Goal: Check status: Check status

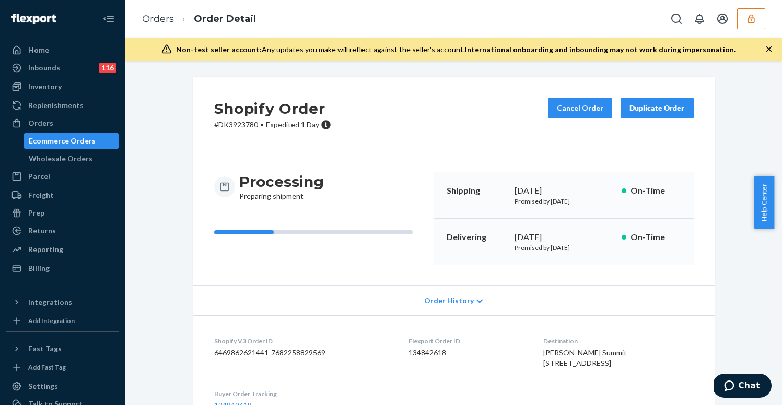
scroll to position [954, 0]
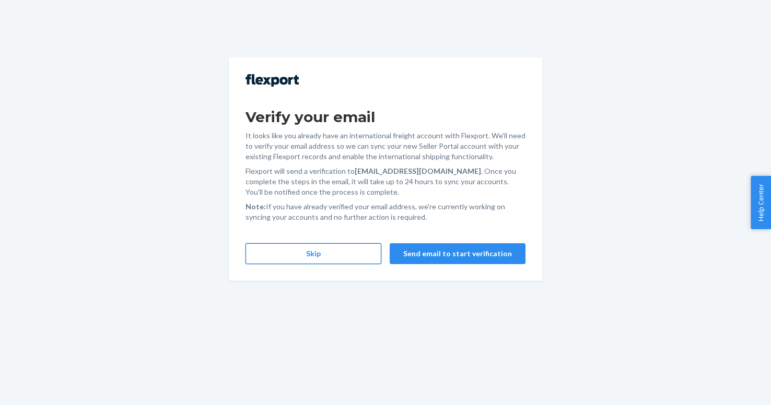
click at [339, 260] on button "Skip" at bounding box center [313, 253] width 136 height 21
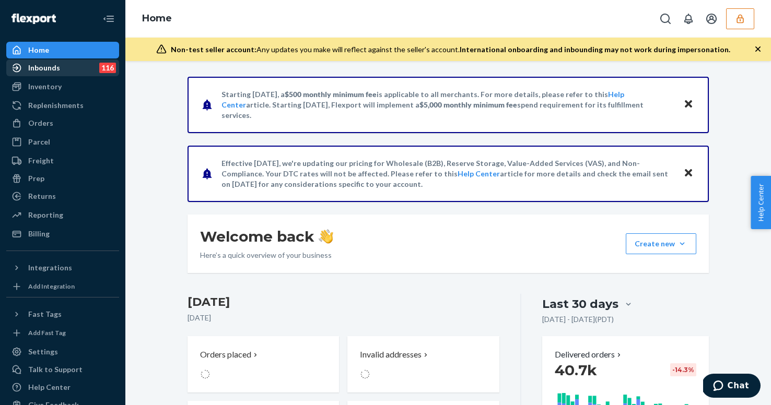
click at [67, 69] on div "Inbounds 116" at bounding box center [62, 68] width 111 height 15
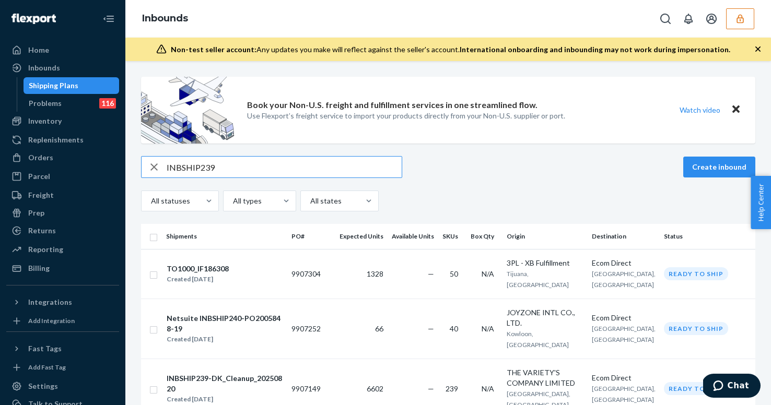
type input "INBSHIP239"
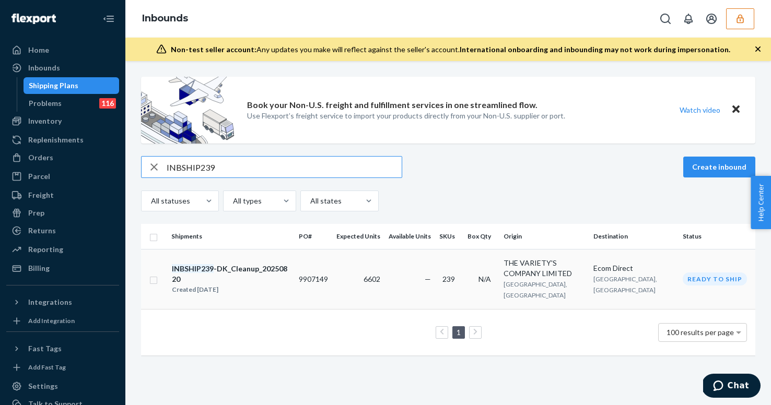
click at [266, 269] on div "INBSHIP239 -DK_Cleanup_20250820" at bounding box center [231, 274] width 118 height 21
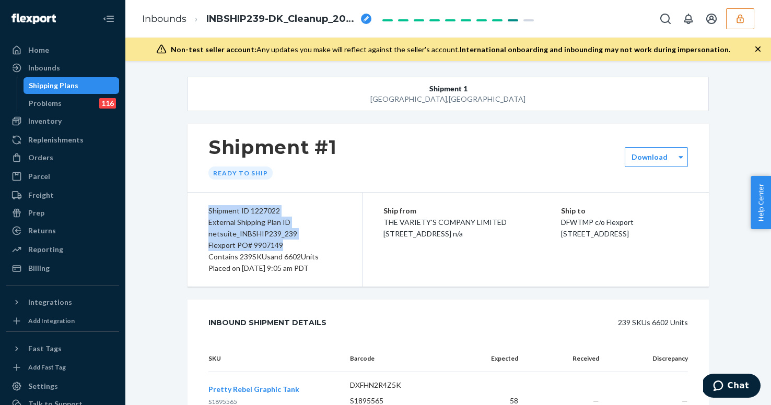
drag, startPoint x: 206, startPoint y: 210, endPoint x: 289, endPoint y: 242, distance: 89.2
click at [289, 242] on div "Shipment ID 1227022 External Shipping Plan ID netsuite_INBSHIP239_239 Flexport …" at bounding box center [274, 240] width 175 height 94
copy div "Shipment ID 1227022 External Shipping Plan ID netsuite_INBSHIP239_239 Flexport …"
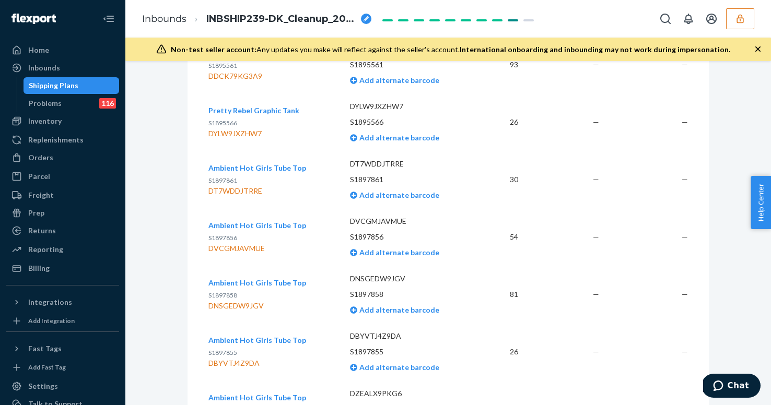
scroll to position [665, 0]
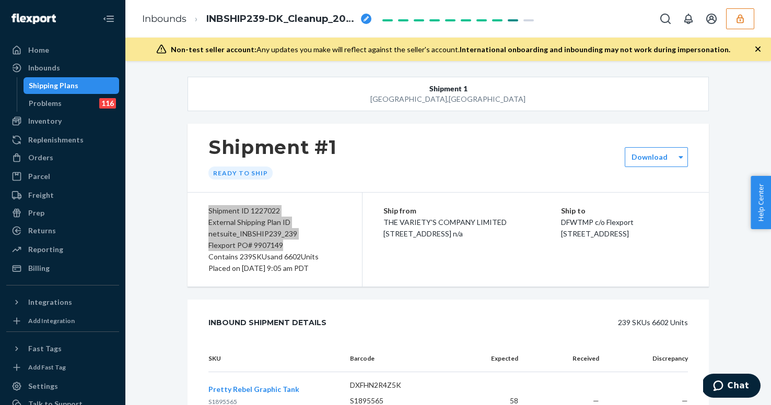
scroll to position [665, 0]
